Goal: Information Seeking & Learning: Learn about a topic

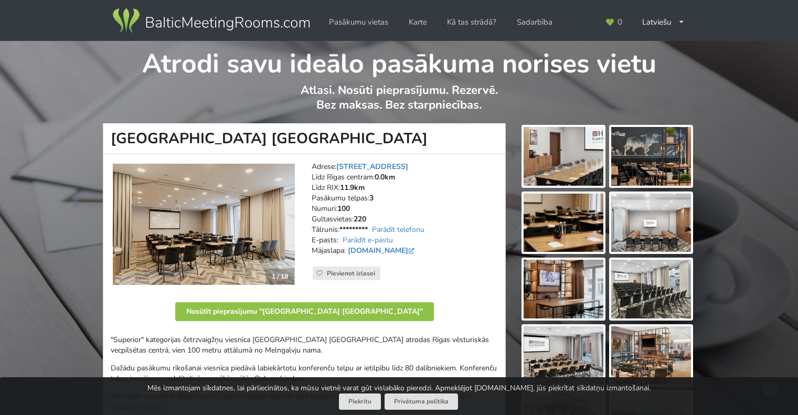
scroll to position [105, 0]
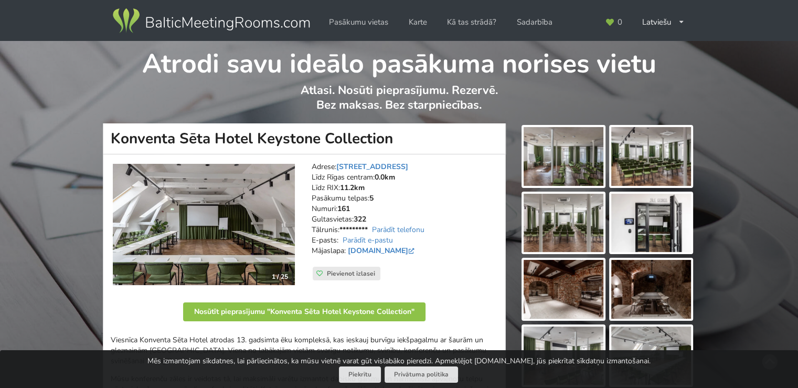
click at [555, 143] on img at bounding box center [564, 156] width 80 height 59
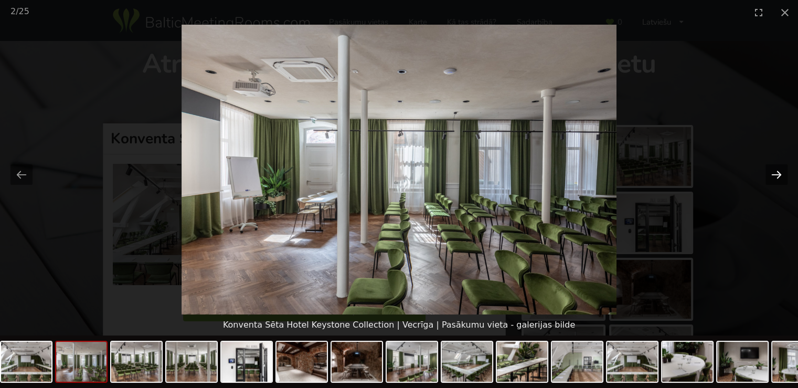
click at [783, 173] on button "Next slide" at bounding box center [777, 174] width 22 height 20
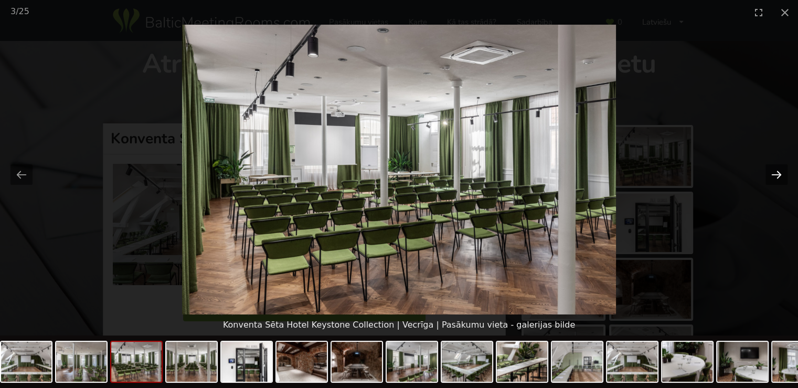
click at [783, 173] on button "Next slide" at bounding box center [777, 174] width 22 height 20
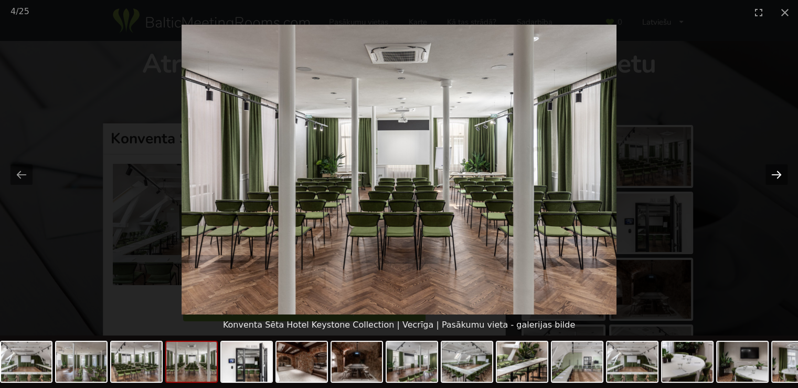
click at [783, 173] on button "Next slide" at bounding box center [777, 174] width 22 height 20
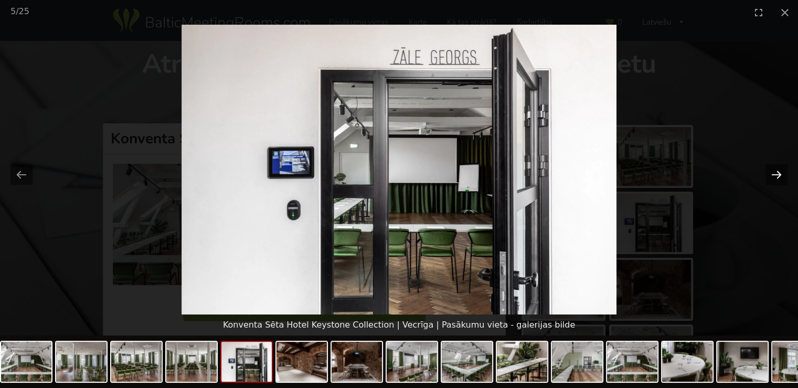
click at [781, 175] on button "Next slide" at bounding box center [777, 174] width 22 height 20
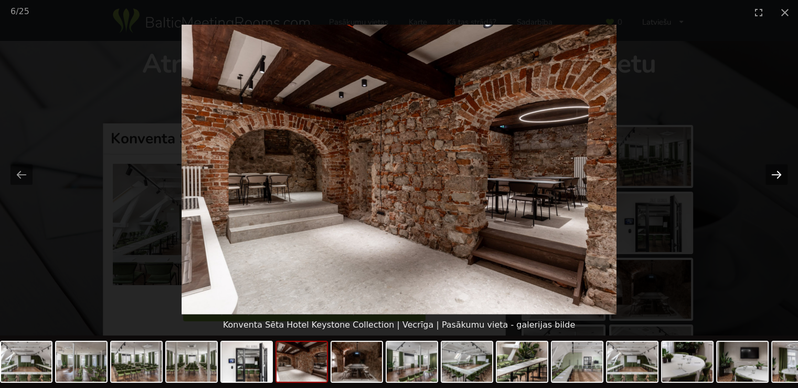
click at [778, 176] on button "Next slide" at bounding box center [777, 174] width 22 height 20
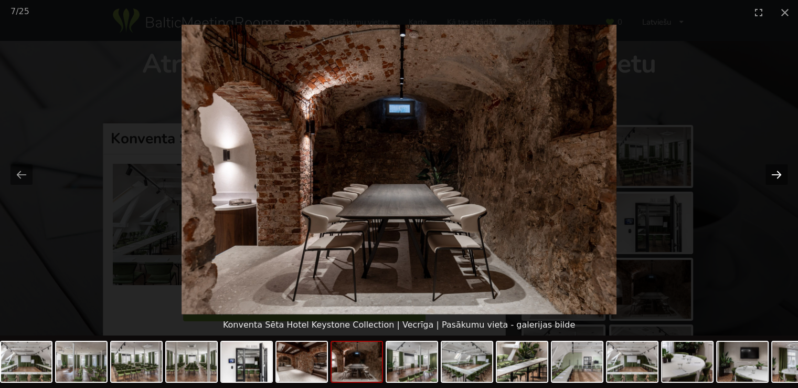
click at [778, 176] on button "Next slide" at bounding box center [777, 174] width 22 height 20
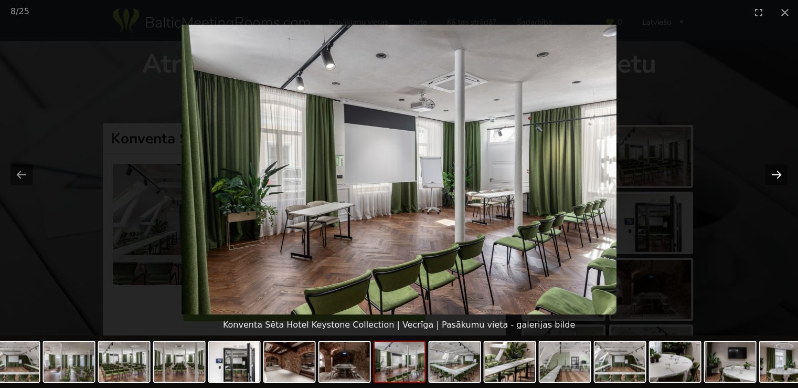
click at [778, 176] on button "Next slide" at bounding box center [777, 174] width 22 height 20
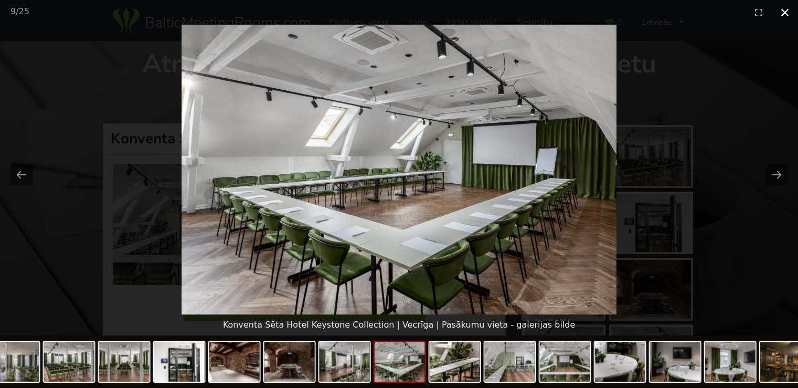
click at [784, 15] on button "Close gallery" at bounding box center [785, 12] width 26 height 25
